Goal: Task Accomplishment & Management: Use online tool/utility

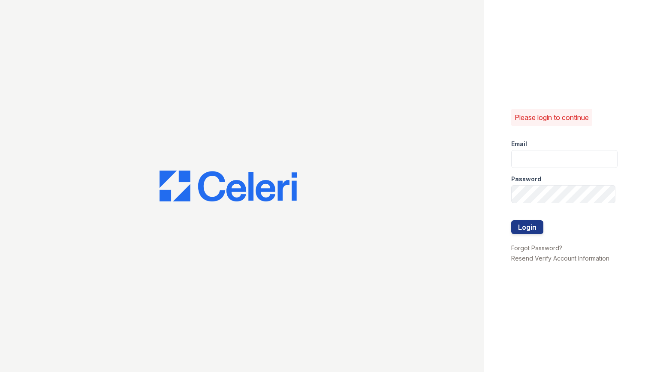
click at [527, 148] on label "Email" at bounding box center [520, 144] width 16 height 9
click at [544, 163] on input "email" at bounding box center [565, 159] width 106 height 18
type input "[PERSON_NAME][EMAIL_ADDRESS][PERSON_NAME][DOMAIN_NAME]"
click at [575, 158] on input "michelle.diaz@greystar.com" at bounding box center [565, 159] width 106 height 18
drag, startPoint x: 612, startPoint y: 158, endPoint x: 491, endPoint y: 163, distance: 121.1
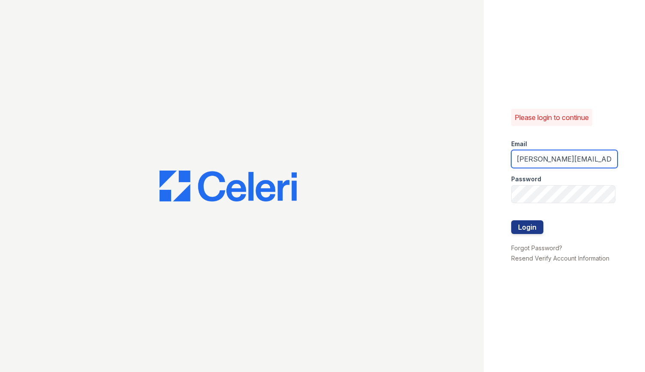
click at [491, 163] on div "Please login to continue Email michelle.diaz@greystar.com Password Login Forgot…" at bounding box center [564, 186] width 161 height 372
click at [536, 159] on input "email" at bounding box center [565, 159] width 106 height 18
type input "andro.apacible@greystar.com"
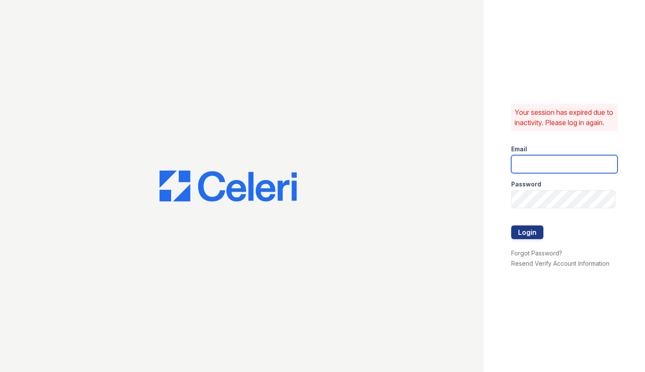
click at [524, 169] on input "email" at bounding box center [565, 164] width 106 height 18
type input "andro.apacible@greystar.com"
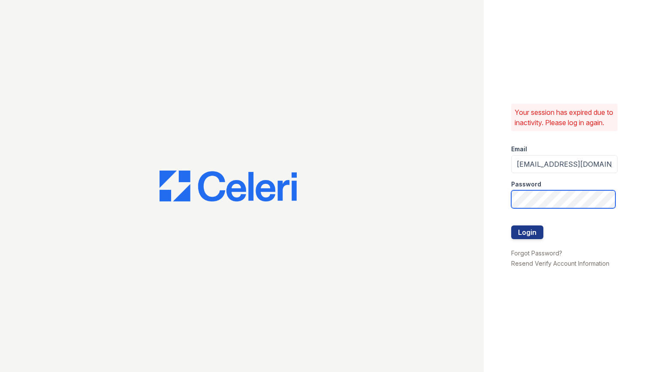
scroll to position [0, 2074]
click at [645, 206] on html "Your session has expired due to inactivity. Please log in again. Email andro.ap…" at bounding box center [322, 186] width 645 height 372
click at [512, 226] on button "Login" at bounding box center [528, 233] width 32 height 14
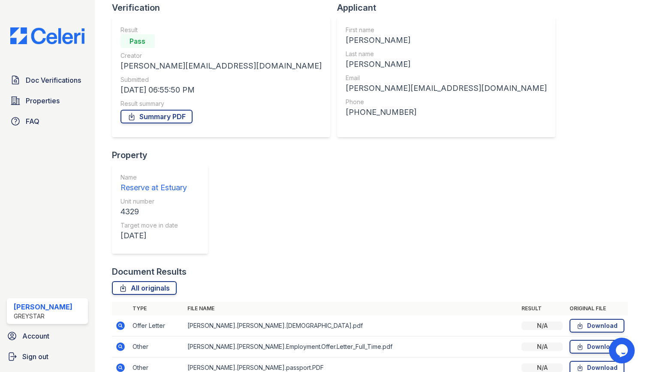
scroll to position [96, 0]
